Goal: Task Accomplishment & Management: Manage account settings

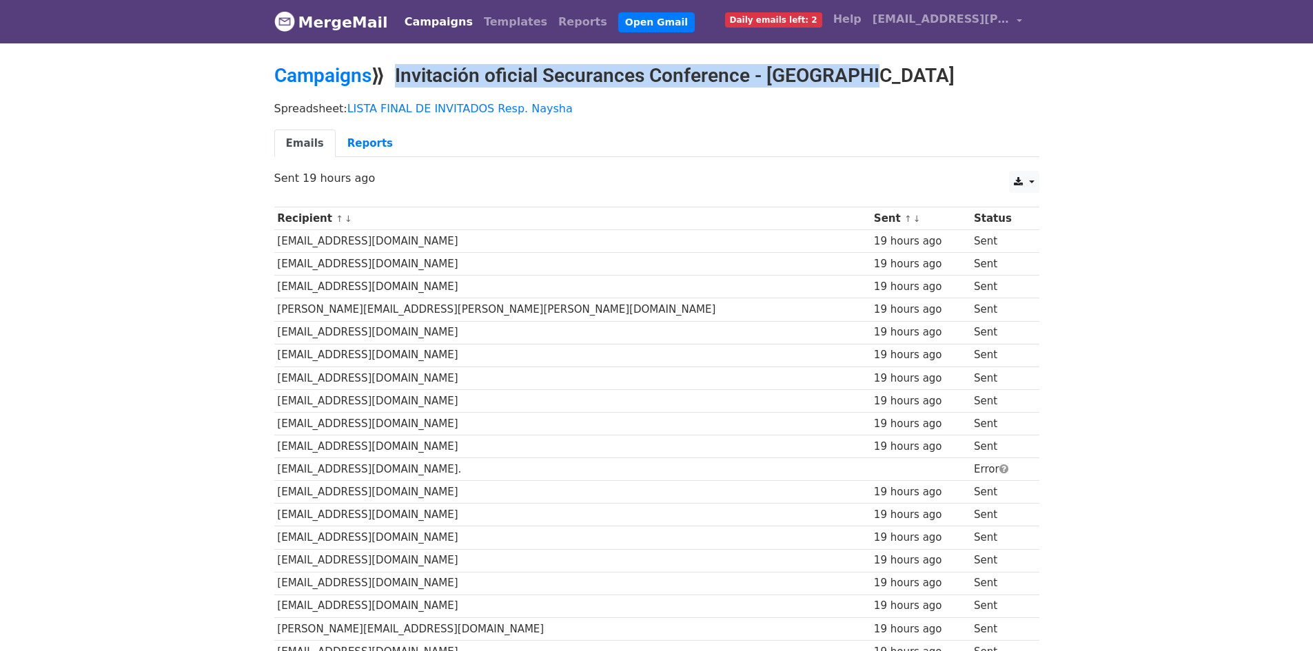
copy h2 "Invitación oficial Securances Conference - [GEOGRAPHIC_DATA]"
drag, startPoint x: 869, startPoint y: 76, endPoint x: 404, endPoint y: 82, distance: 464.5
click at [404, 80] on h2 "Campaigns ⟫ Invitación oficial Securances Conference - [GEOGRAPHIC_DATA]" at bounding box center [656, 75] width 765 height 23
copy h2 "Invitación oficial Securances Conference - [GEOGRAPHIC_DATA]"
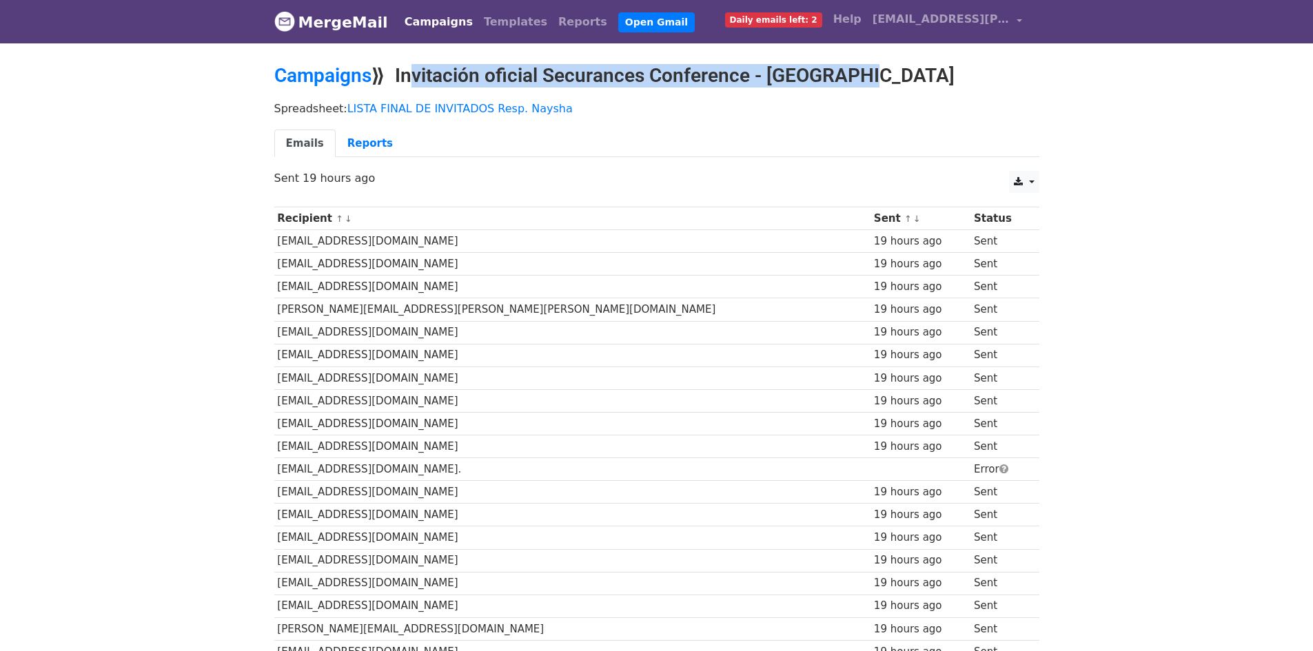
copy h2 "Invitación oficial Securances Conference - [GEOGRAPHIC_DATA]"
